Goal: Transaction & Acquisition: Obtain resource

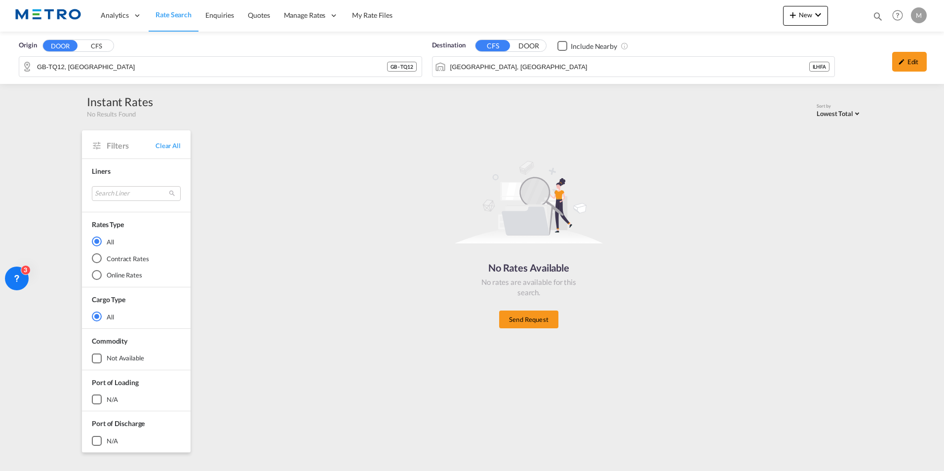
click at [177, 12] on span "Rate Search" at bounding box center [174, 14] width 36 height 8
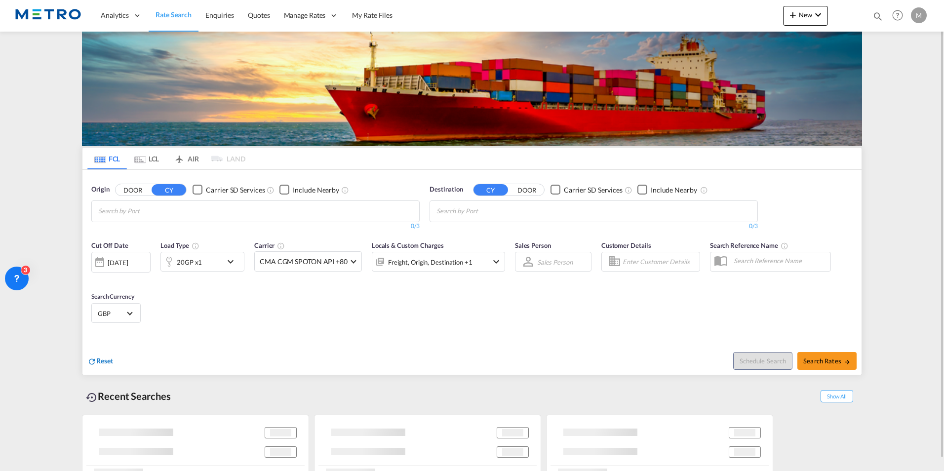
click at [98, 356] on span "Reset" at bounding box center [104, 360] width 17 height 8
click at [100, 362] on span "Reset" at bounding box center [104, 360] width 17 height 8
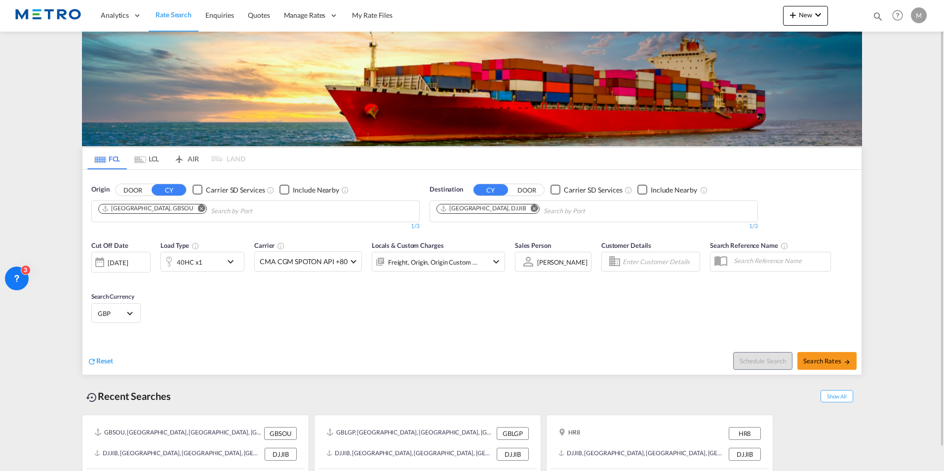
click at [198, 208] on md-icon "Remove" at bounding box center [201, 207] width 7 height 7
click at [495, 203] on md-chips-wrap "[GEOGRAPHIC_DATA], DJJIB" at bounding box center [538, 210] width 206 height 18
click at [195, 209] on md-chips-wrap "Chips container with autocompletion. Enter the text area, type text to search, …" at bounding box center [146, 210] width 99 height 18
click at [135, 189] on button "DOOR" at bounding box center [133, 189] width 35 height 11
click at [193, 213] on md-chips-wrap "Chips container with autocompletion. Enter the text area, type text to search, …" at bounding box center [146, 210] width 99 height 18
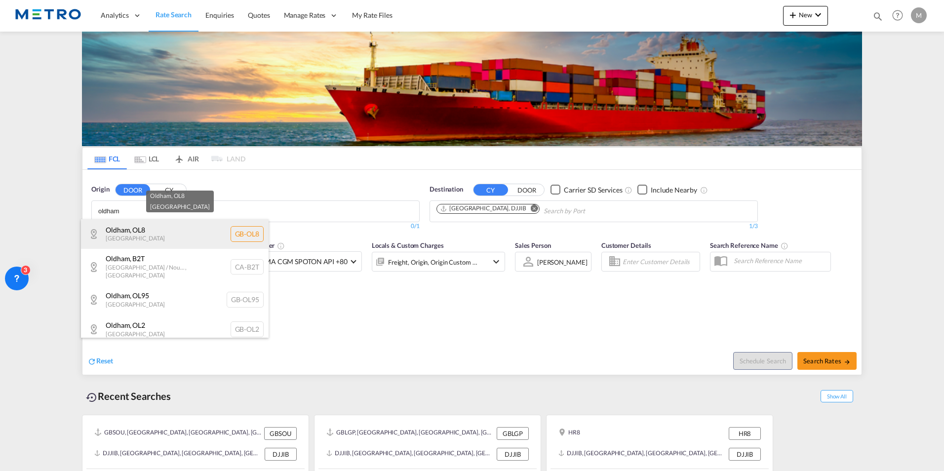
type input "oldham"
click at [138, 240] on div "Oldham , OL8 [GEOGRAPHIC_DATA] [GEOGRAPHIC_DATA]-OL8" at bounding box center [175, 234] width 188 height 30
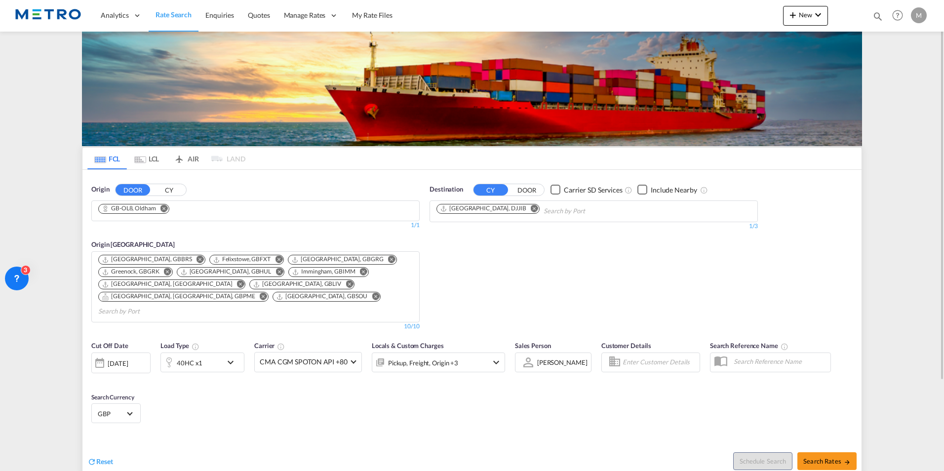
click at [531, 210] on md-icon "Remove" at bounding box center [534, 207] width 7 height 7
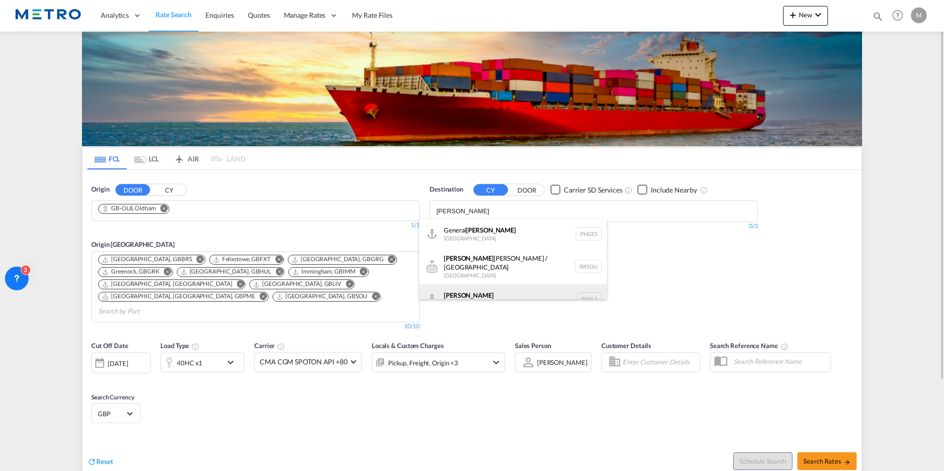
type input "[PERSON_NAME]"
click at [505, 288] on div "[PERSON_NAME] [GEOGRAPHIC_DATA] BRSSZ" at bounding box center [513, 299] width 188 height 30
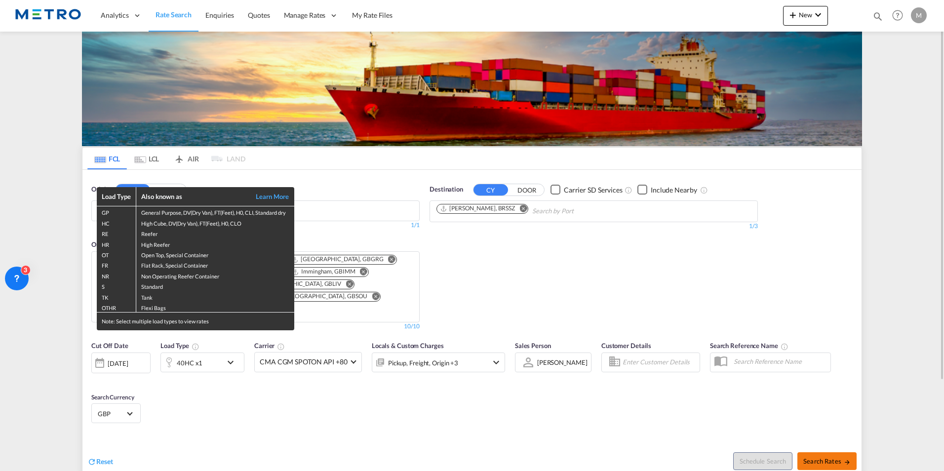
drag, startPoint x: 849, startPoint y: 446, endPoint x: 833, endPoint y: 444, distance: 15.4
click at [850, 446] on div "Load Type Also known as Learn More GP General Purpose, DV(Dry Van), FT(Feet), H…" at bounding box center [472, 235] width 944 height 471
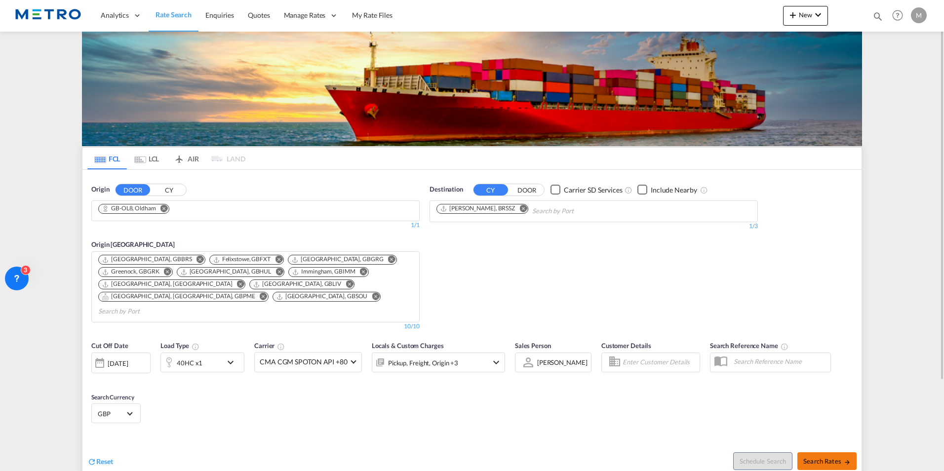
click at [849, 452] on button "Search Rates" at bounding box center [826, 461] width 59 height 18
type input "OL8 to BRSSZ / [DATE]"
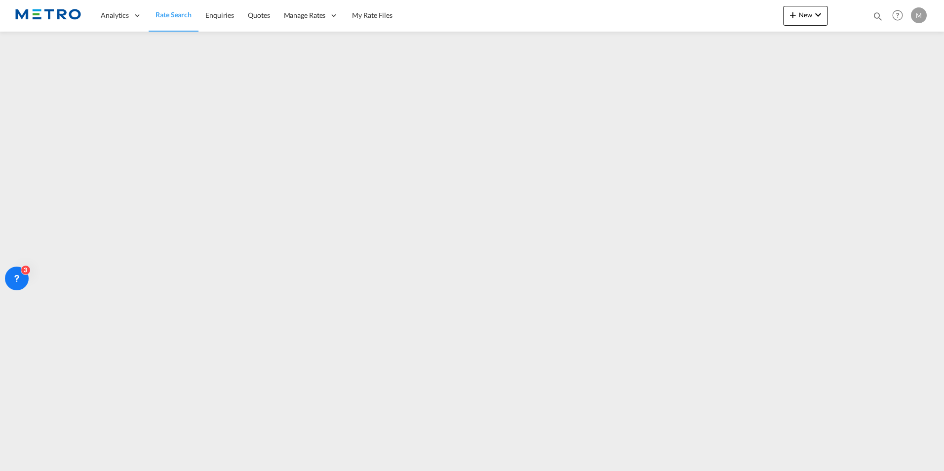
click at [170, 14] on span "Rate Search" at bounding box center [174, 14] width 36 height 8
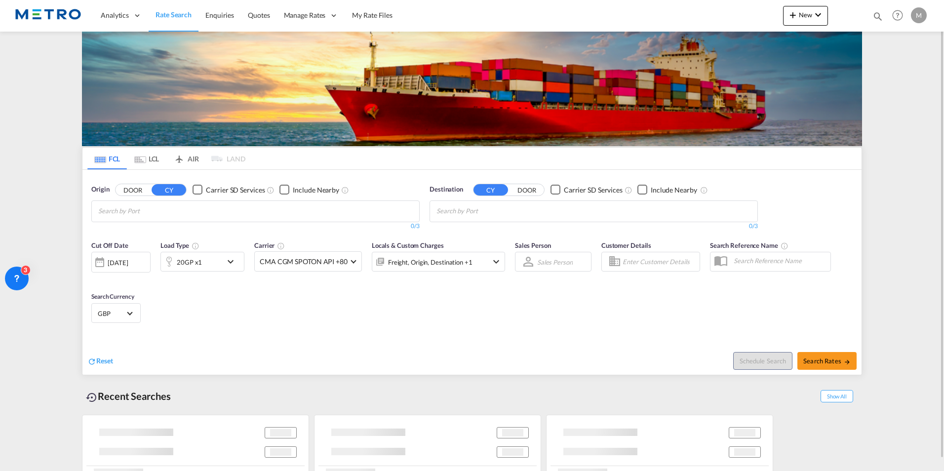
click at [146, 160] on md-tab-item "LCL" at bounding box center [146, 159] width 39 height 22
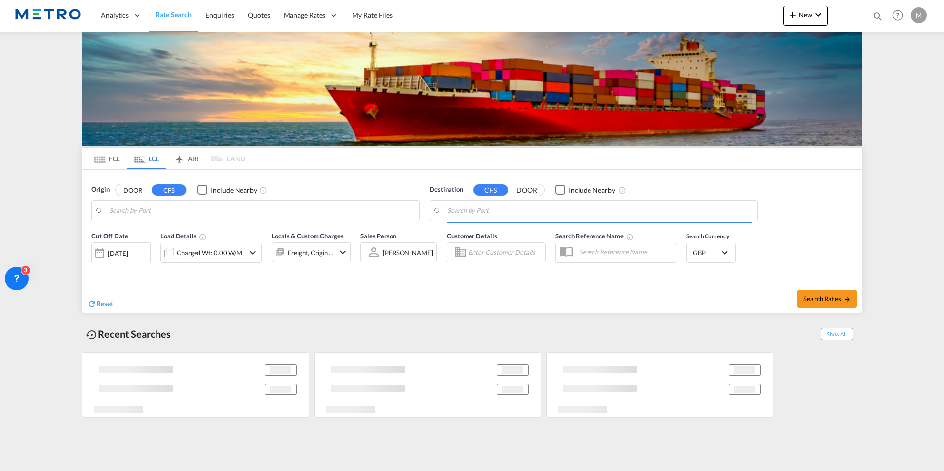
type input "GB-TQ12, [GEOGRAPHIC_DATA]"
type input "[GEOGRAPHIC_DATA], [GEOGRAPHIC_DATA]"
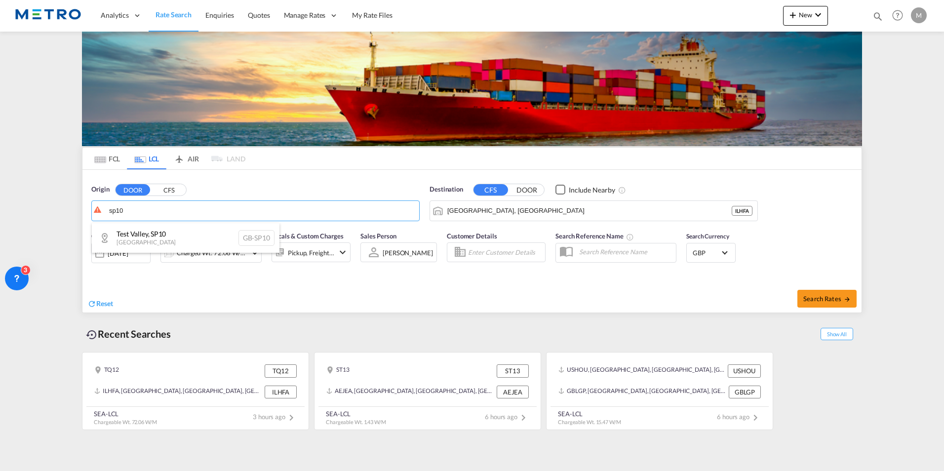
drag, startPoint x: 189, startPoint y: 237, endPoint x: 427, endPoint y: 211, distance: 239.4
click at [190, 237] on div "Test Valley , SP10 [GEOGRAPHIC_DATA] [GEOGRAPHIC_DATA]-SP10" at bounding box center [186, 238] width 188 height 30
type input "GB-SP10, Test Valley"
click at [515, 212] on input "[GEOGRAPHIC_DATA], [GEOGRAPHIC_DATA]" at bounding box center [599, 210] width 305 height 15
click at [744, 212] on button "Clear Input" at bounding box center [747, 210] width 15 height 15
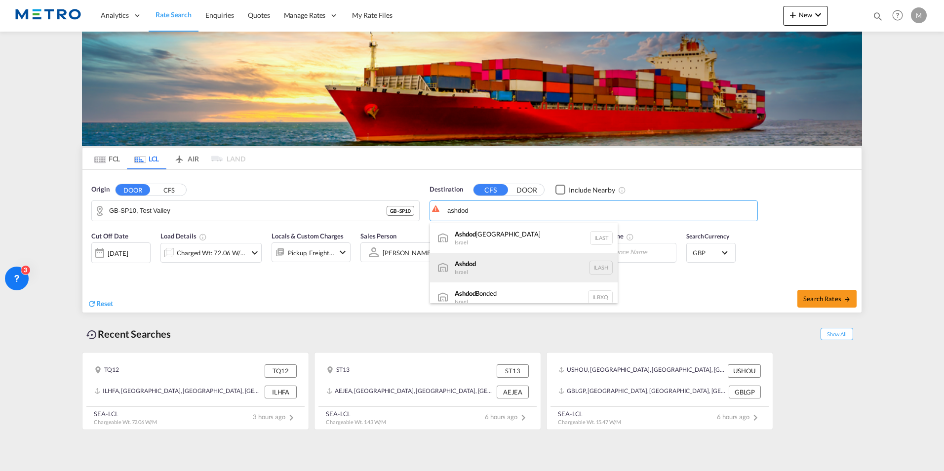
click at [509, 274] on div "Ashdod [GEOGRAPHIC_DATA] [GEOGRAPHIC_DATA]" at bounding box center [524, 268] width 188 height 30
type input "Ashdod, ILASH"
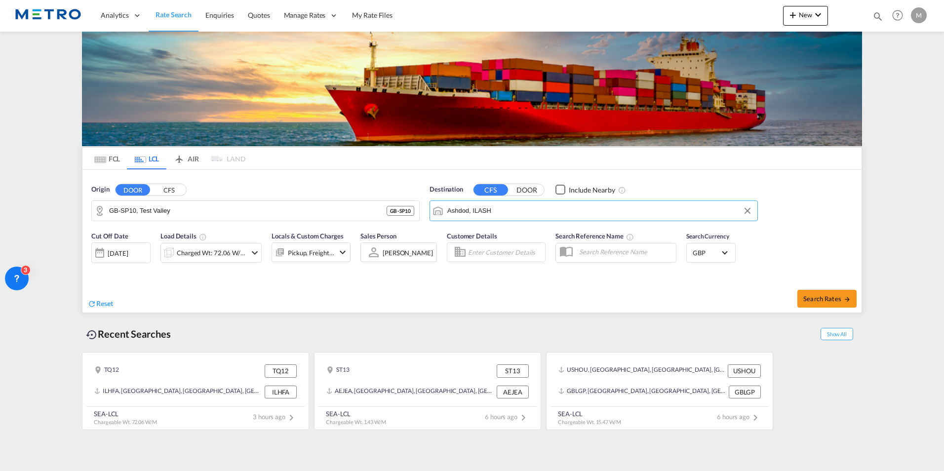
click at [245, 256] on div "Charged Wt: 72.06 W/M" at bounding box center [210, 253] width 101 height 20
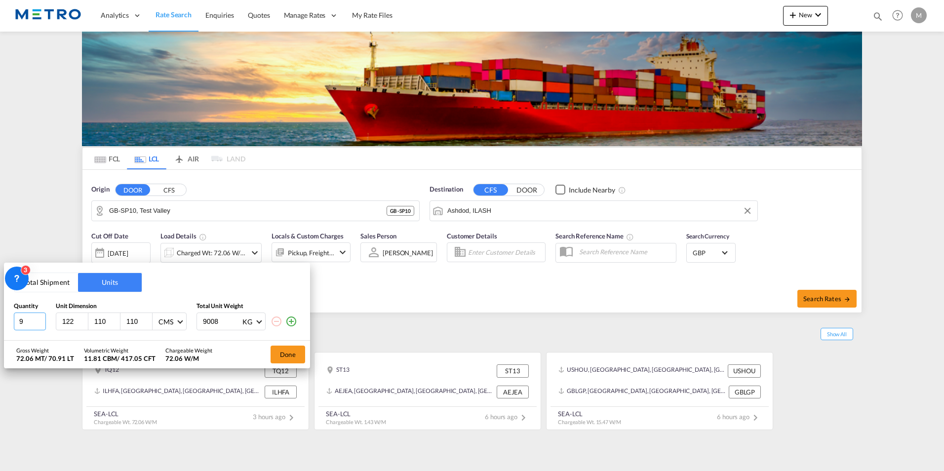
click at [37, 320] on input "9" at bounding box center [30, 322] width 32 height 18
drag, startPoint x: 38, startPoint y: 320, endPoint x: 0, endPoint y: 318, distance: 37.6
click at [14, 319] on input "10" at bounding box center [30, 322] width 32 height 18
type input "1"
type input "120"
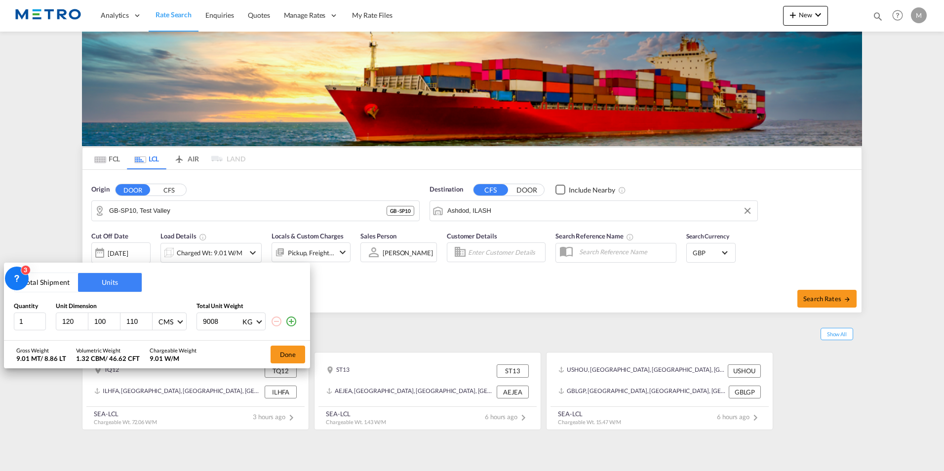
type input "100"
type input "110"
drag, startPoint x: 151, startPoint y: 327, endPoint x: 146, endPoint y: 326, distance: 5.0
click at [146, 326] on div "1 120 100 110 CMS CMS Inches 9008 KG KG LB" at bounding box center [157, 322] width 286 height 18
type input "400"
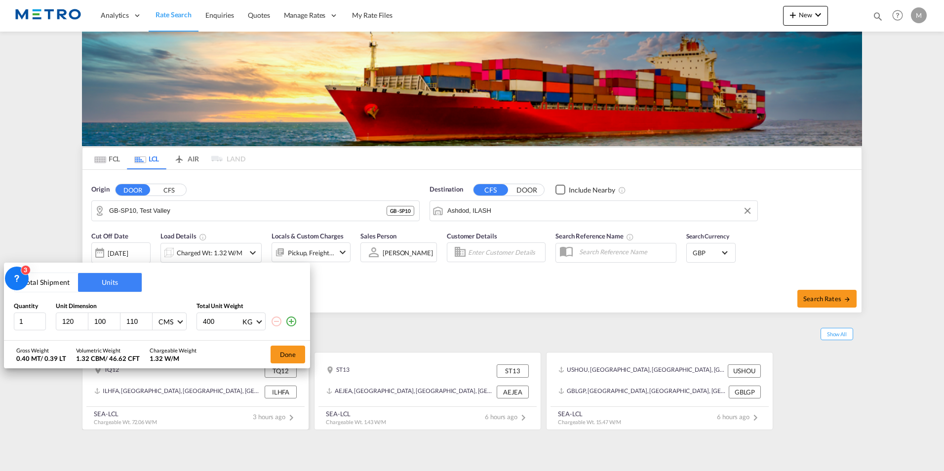
click at [295, 359] on button "Done" at bounding box center [288, 355] width 35 height 18
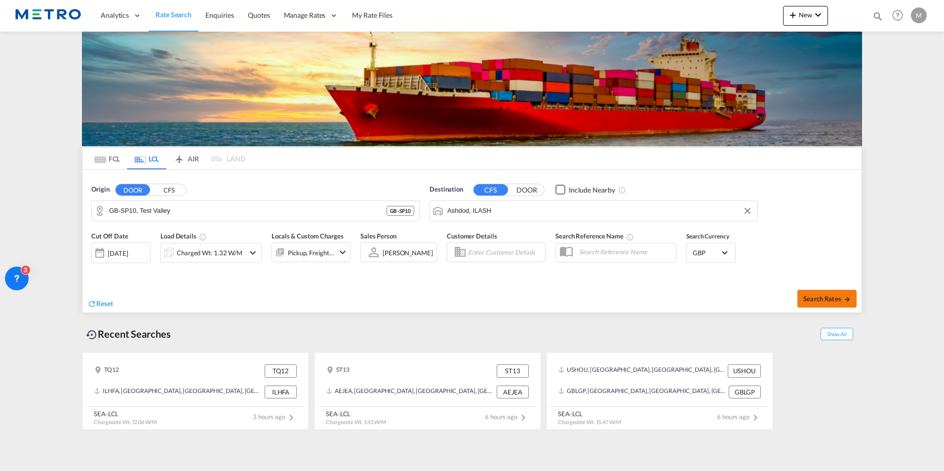
drag, startPoint x: 508, startPoint y: 336, endPoint x: 836, endPoint y: 302, distance: 329.5
click at [836, 302] on span "Search Rates" at bounding box center [826, 299] width 47 height 8
type input "SP10 to ILASH / [DATE]"
